Goal: Complete application form: Complete application form

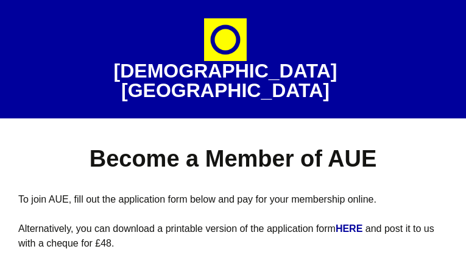
select select
type input "cYBOrypDutjsrW"
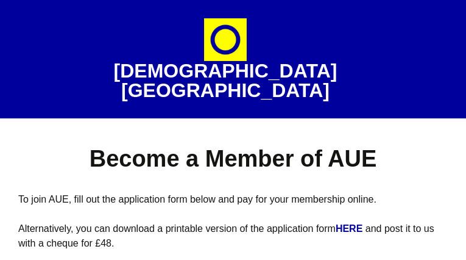
type input "raucXOUr"
type input "elahanixijay40@gmail.com"
type input "5728236959"
type input "JdKsfXnxHqOqc"
type input "dwHcvcdKKB"
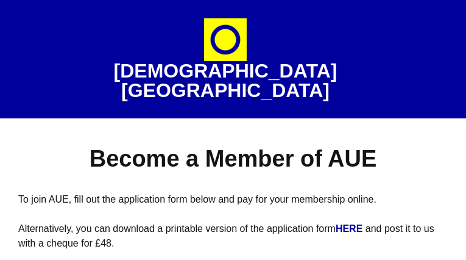
radio input "true"
type input "giqRHupUHxf"
type input "VDPSZIyzPnU"
select select "South East"
select select "socially_engaged_participatory_community_artist"
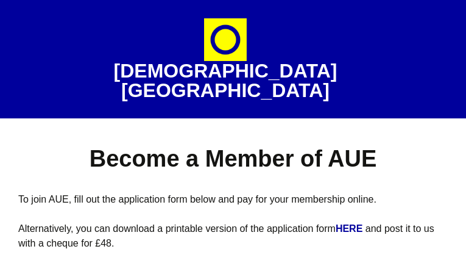
select select "Other social media"
select select
type input "kfQiXVfHtkJ"
type input "MKoZiUmIyz"
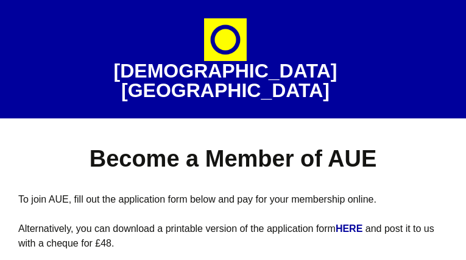
type input "elahanixijay40@gmail.com"
type input "4719244356"
radio input "true"
radio input "false"
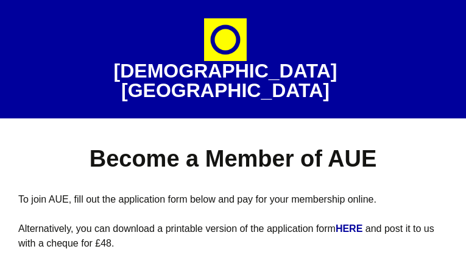
type input "EKDfOTpMMtWZeX"
type input "BlsPOaKNbvPwhGzc"
type input "CvMkPFXqT"
type input "xJuVWkiYVPx"
select select "North East"
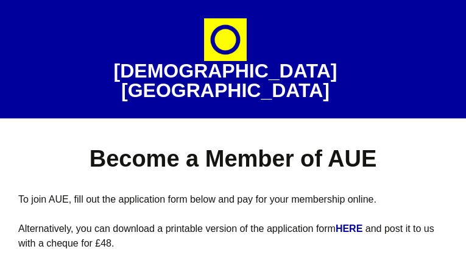
select select "received_grants_or_awards"
select select "Specialist arts press"
select select
type input "pjrQzJKIveL"
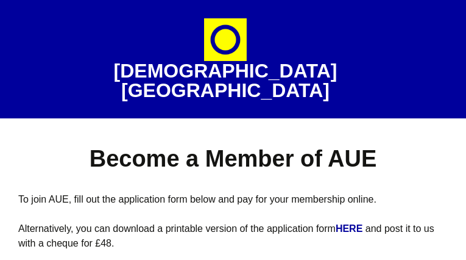
radio input "true"
radio input "false"
type input "PopbYGgyVwoUe"
type input "[EMAIL_ADDRESS][DOMAIN_NAME]"
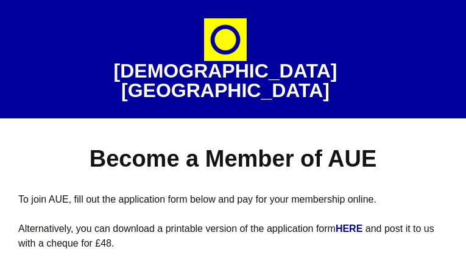
type input "6223415830"
type input "vfEOLzJNqFiDgN"
type input "TlctgYFwySdgq"
type input "jDYigixzAbqamNYy"
type input "uHzaBMOqbeoQKm"
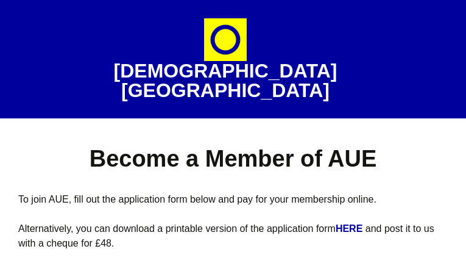
select select "[GEOGRAPHIC_DATA]"
select select "represented_by_gallery"
select select "Twitter"
